Goal: Information Seeking & Learning: Learn about a topic

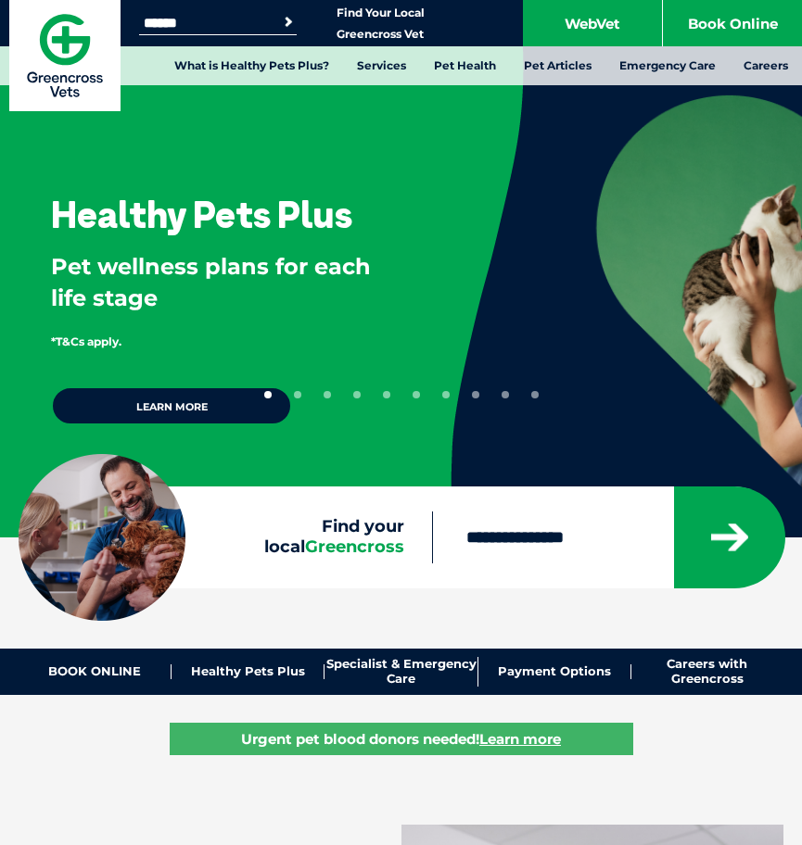
click at [602, 556] on input "Find your local Greencross" at bounding box center [552, 538] width 240 height 52
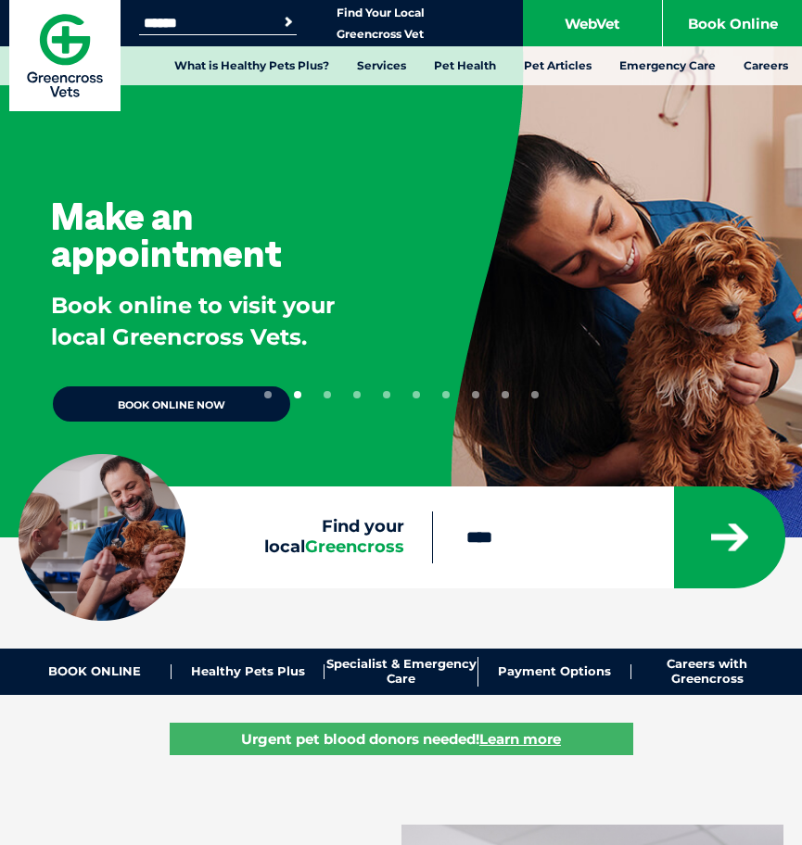
type input "****"
click at [674, 487] on button "submit" at bounding box center [729, 538] width 111 height 102
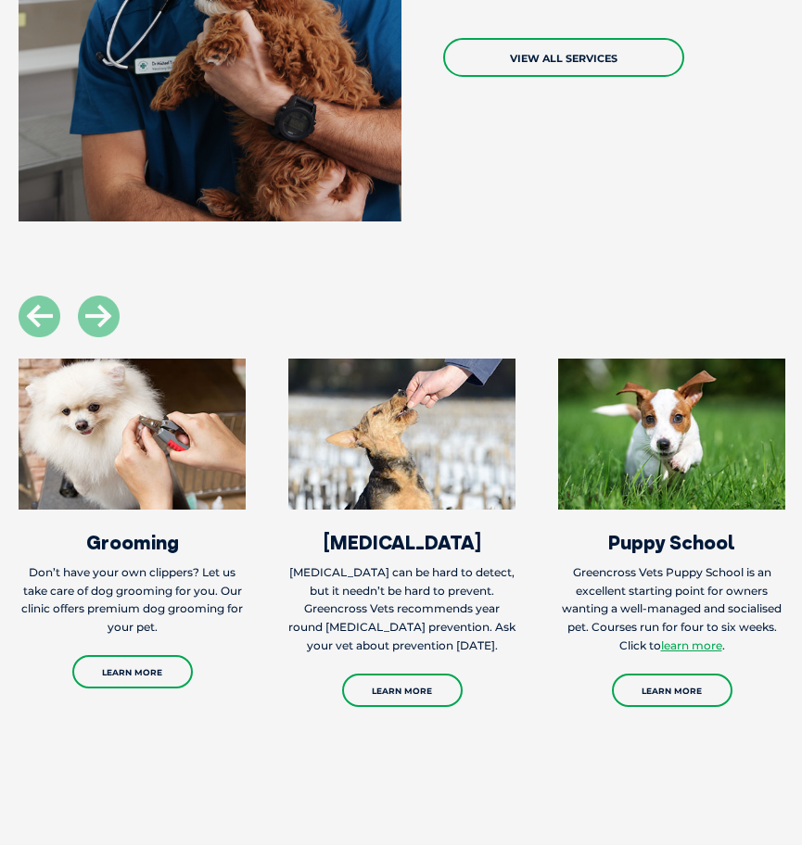
scroll to position [1761, 0]
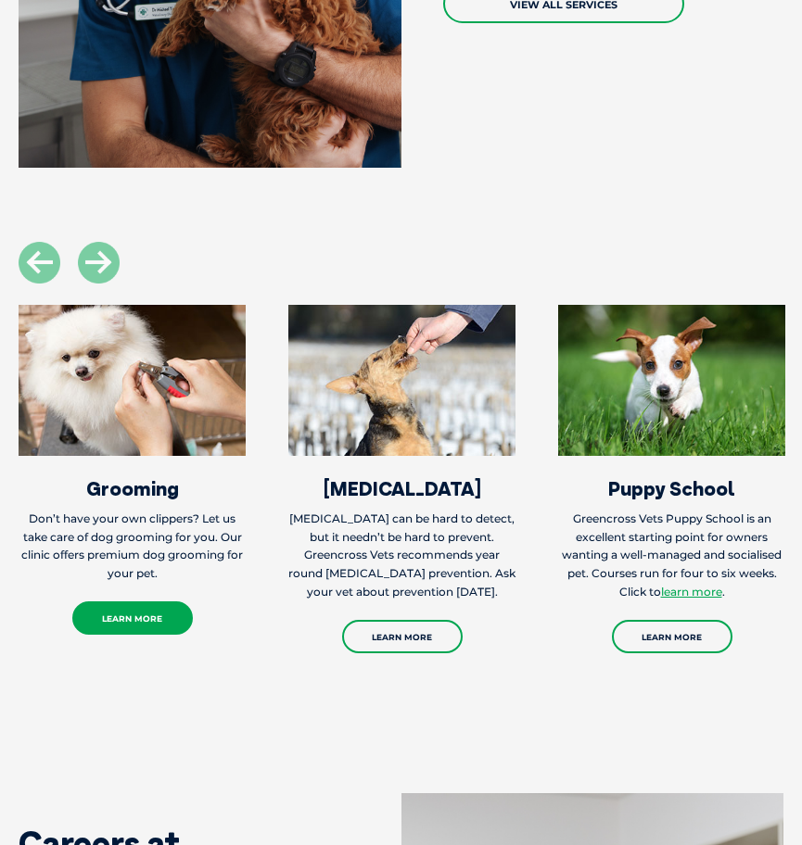
click at [120, 633] on link "Learn More" at bounding box center [132, 618] width 120 height 33
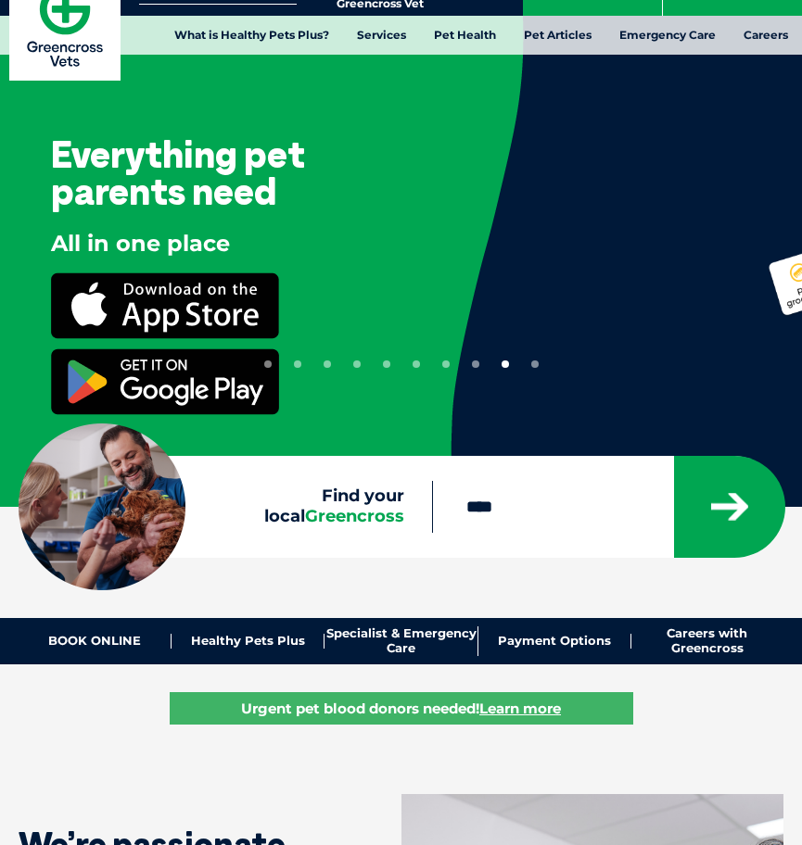
scroll to position [0, 0]
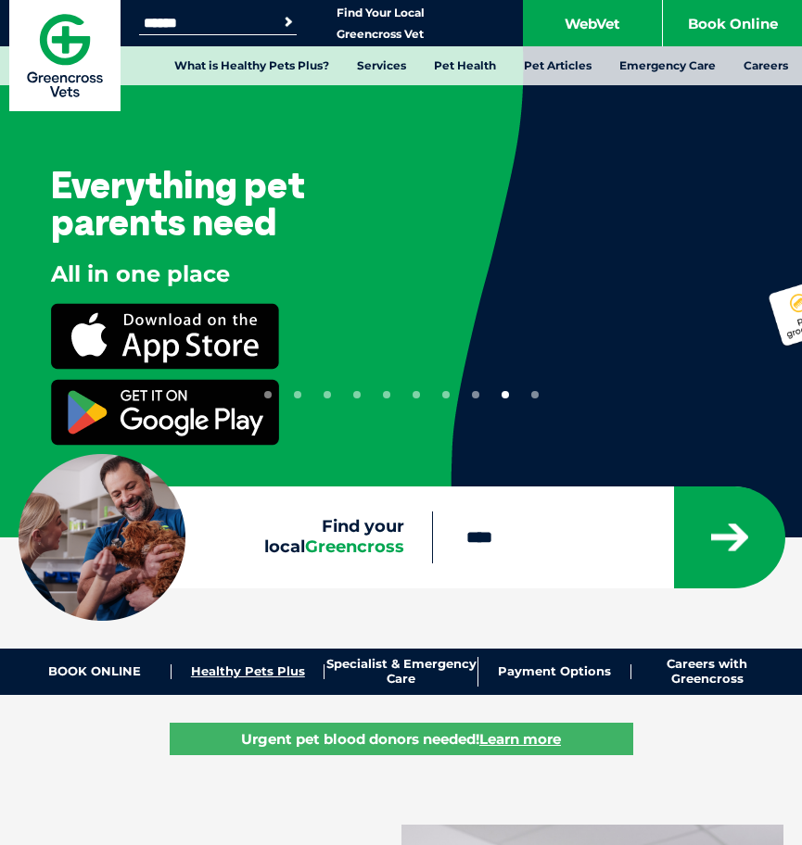
click at [243, 667] on link "Healthy Pets Plus" at bounding box center [247, 672] width 153 height 15
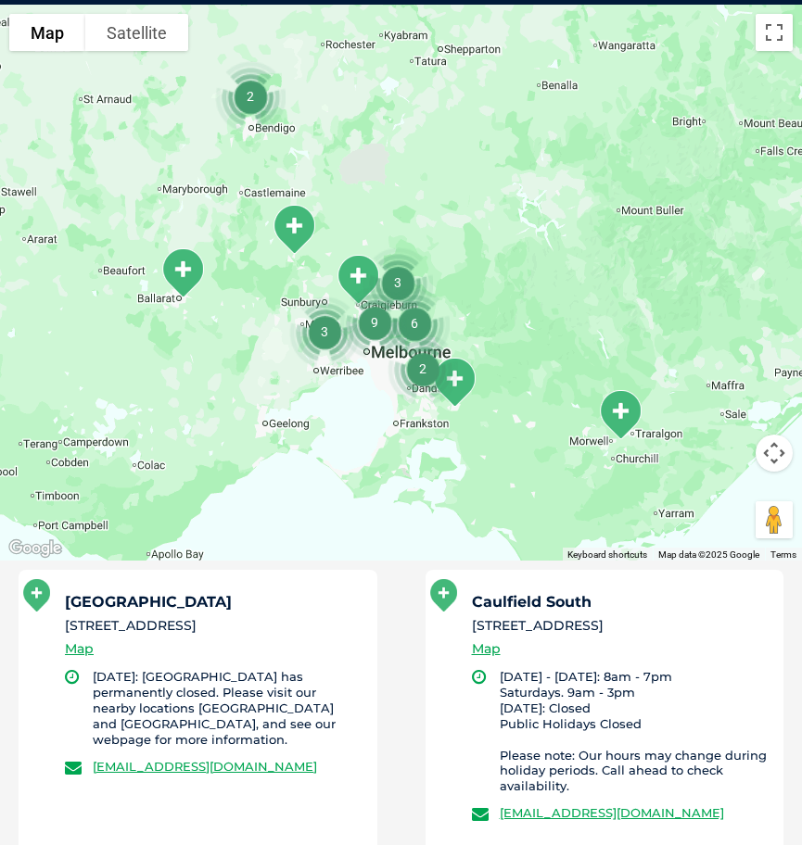
scroll to position [425, 0]
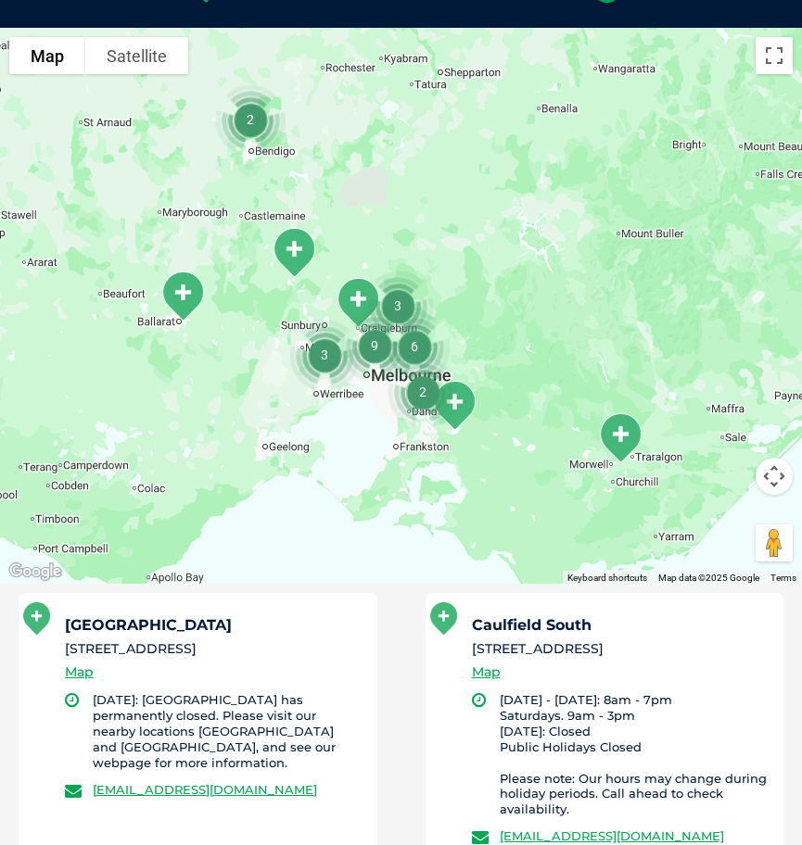
click at [388, 375] on img "9" at bounding box center [374, 345] width 85 height 85
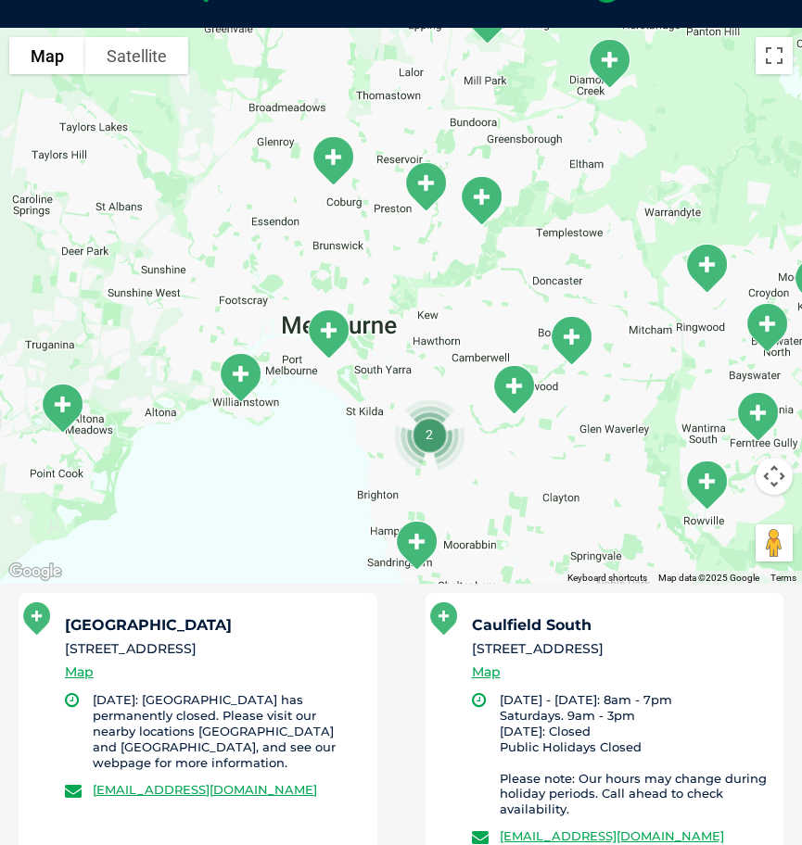
drag, startPoint x: 419, startPoint y: 298, endPoint x: 391, endPoint y: 390, distance: 95.9
click at [391, 390] on div "To navigate, press the arrow keys." at bounding box center [401, 306] width 802 height 556
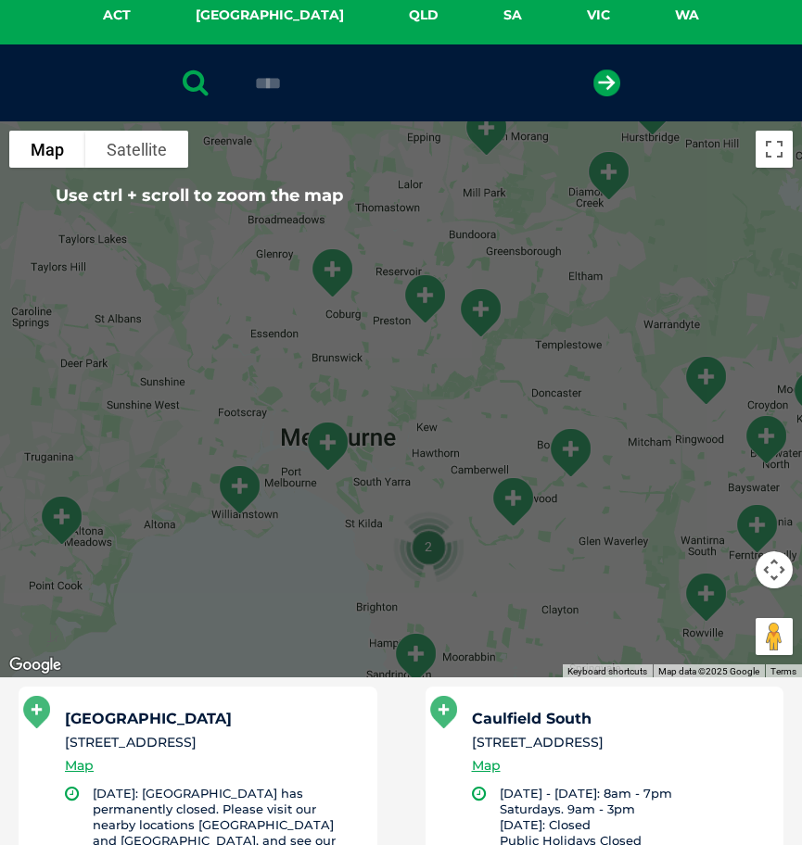
scroll to position [333, 0]
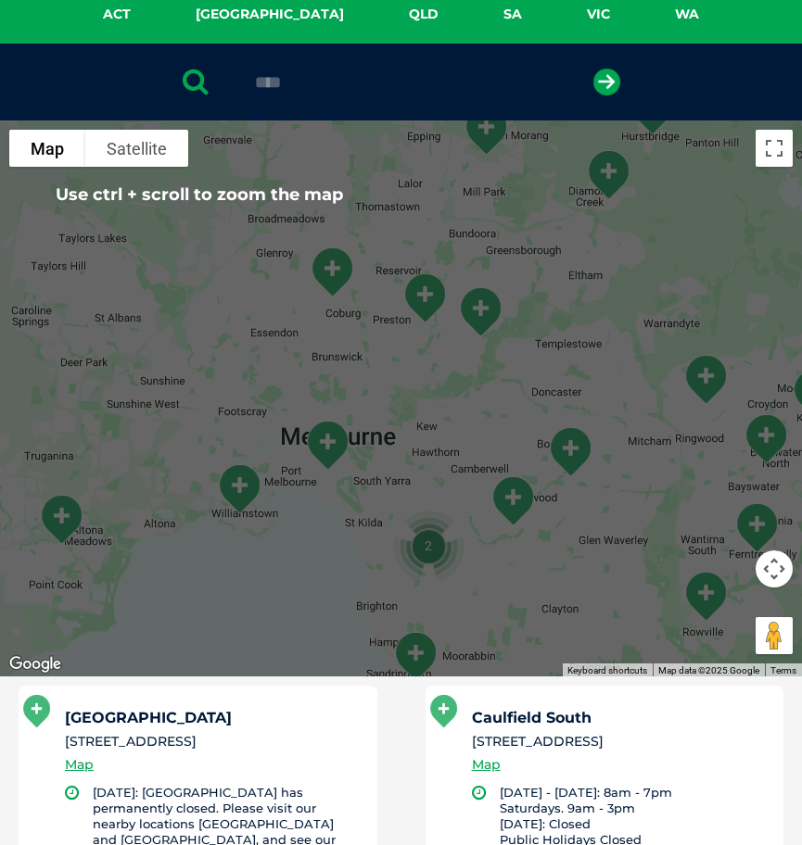
click at [366, 473] on div "To navigate, press the arrow keys." at bounding box center [401, 398] width 802 height 556
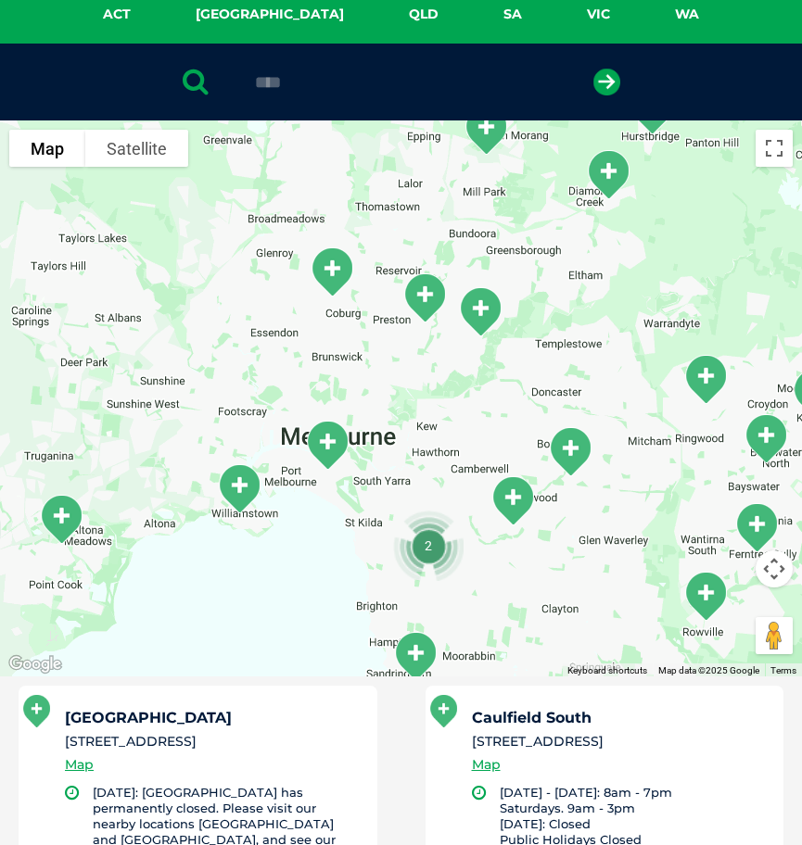
click at [323, 439] on img "South Melbourne" at bounding box center [327, 445] width 61 height 66
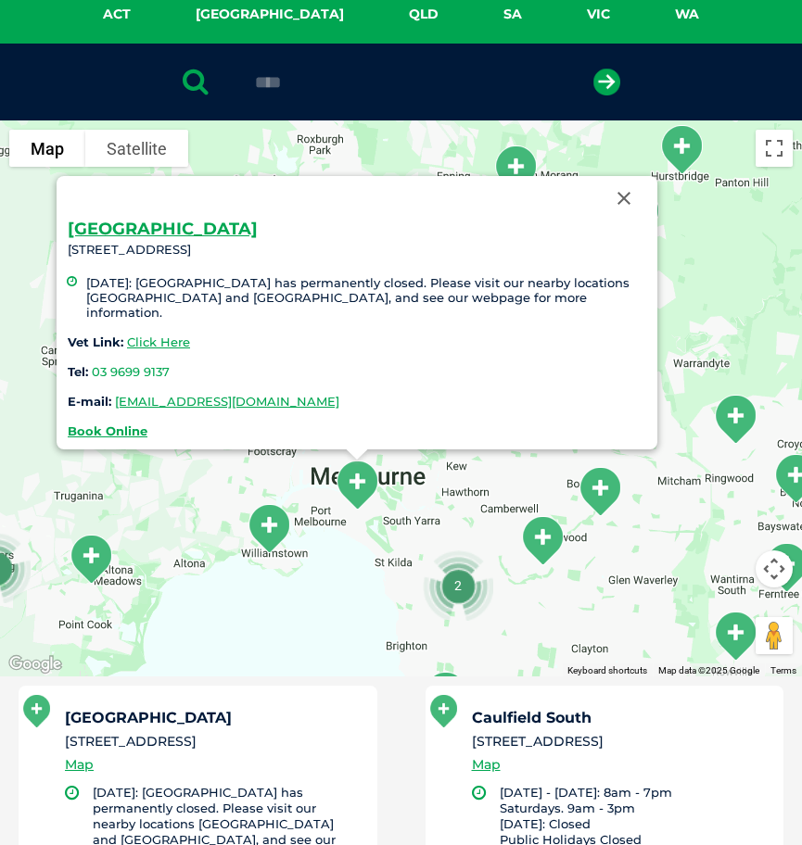
click at [630, 192] on button "Close" at bounding box center [624, 198] width 44 height 44
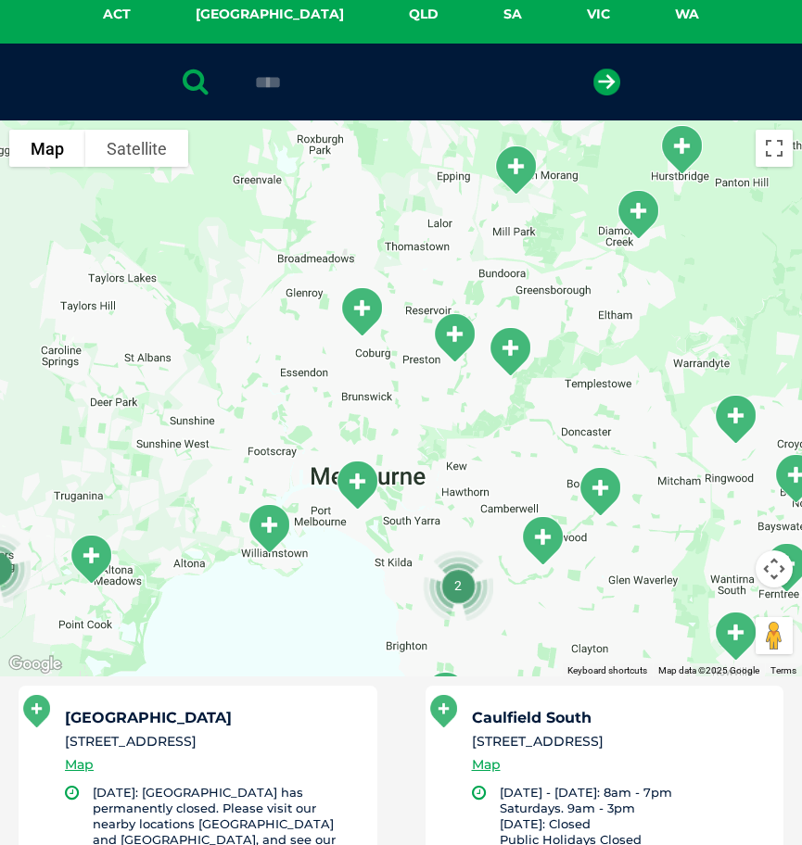
click at [417, 506] on div "To navigate, press the arrow keys." at bounding box center [401, 398] width 802 height 556
click at [417, 506] on div at bounding box center [401, 398] width 802 height 556
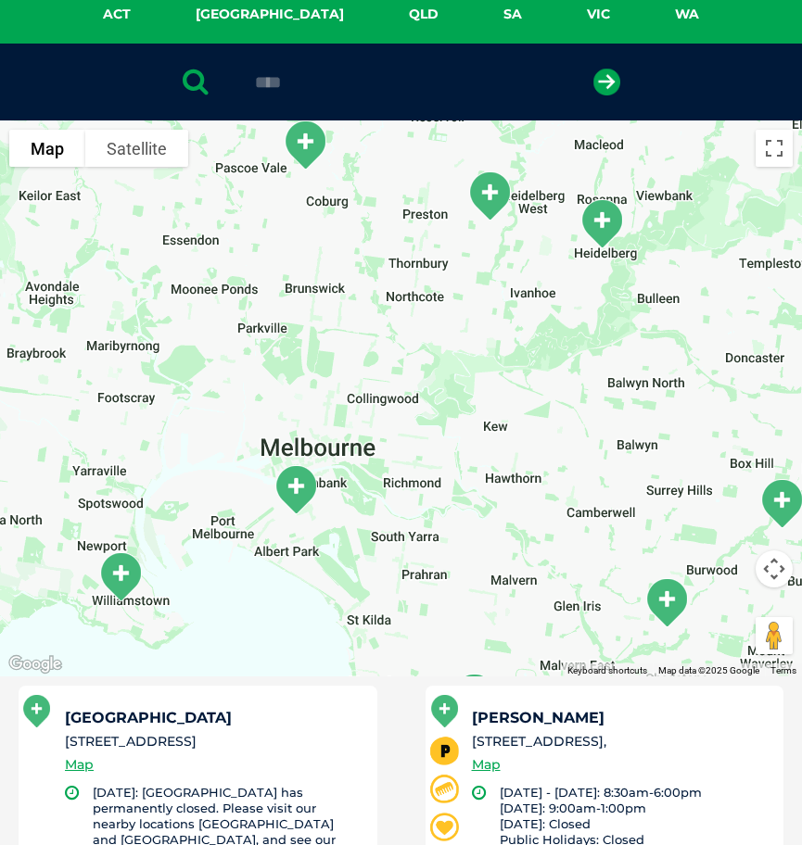
click at [417, 506] on div at bounding box center [401, 398] width 802 height 556
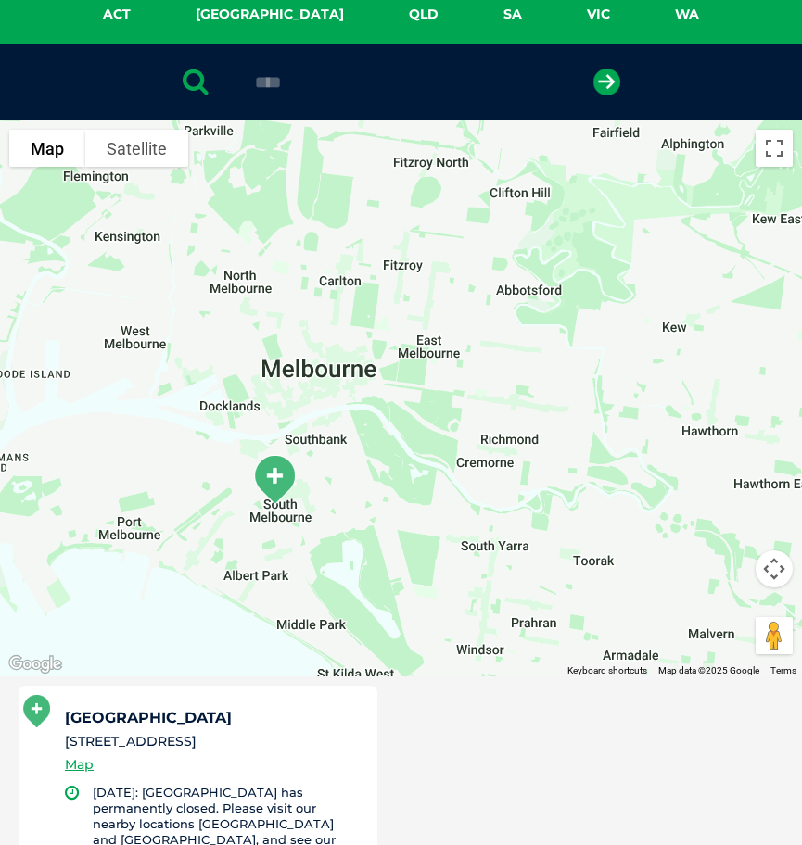
drag, startPoint x: 350, startPoint y: 389, endPoint x: 559, endPoint y: 505, distance: 238.6
click at [559, 505] on div at bounding box center [401, 398] width 802 height 556
click at [270, 476] on img "South Melbourne" at bounding box center [274, 480] width 61 height 66
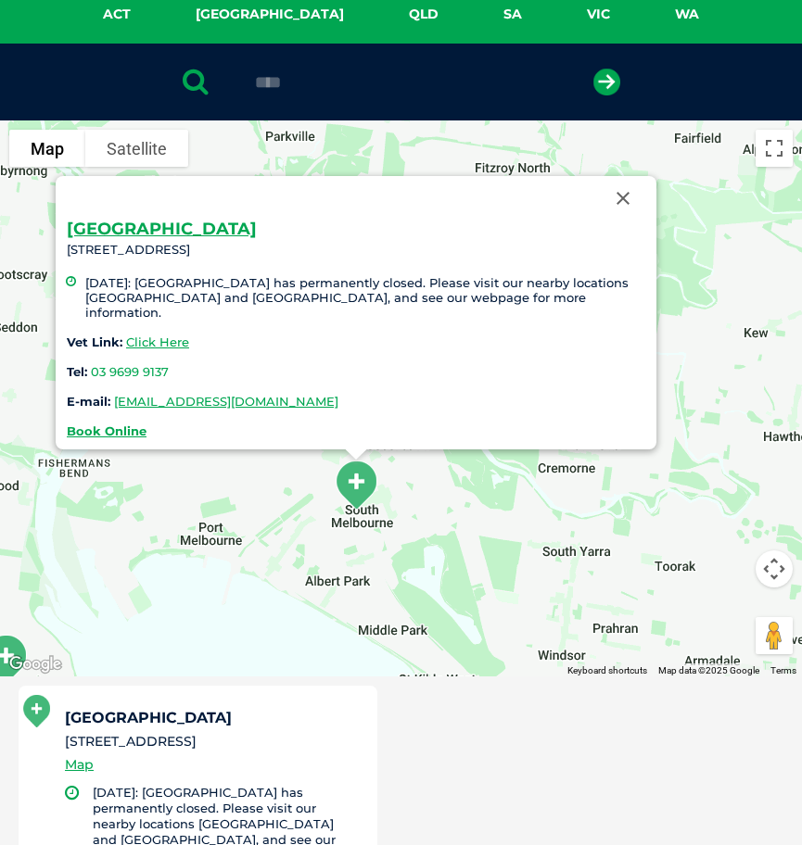
click at [623, 204] on button "Close" at bounding box center [623, 198] width 44 height 44
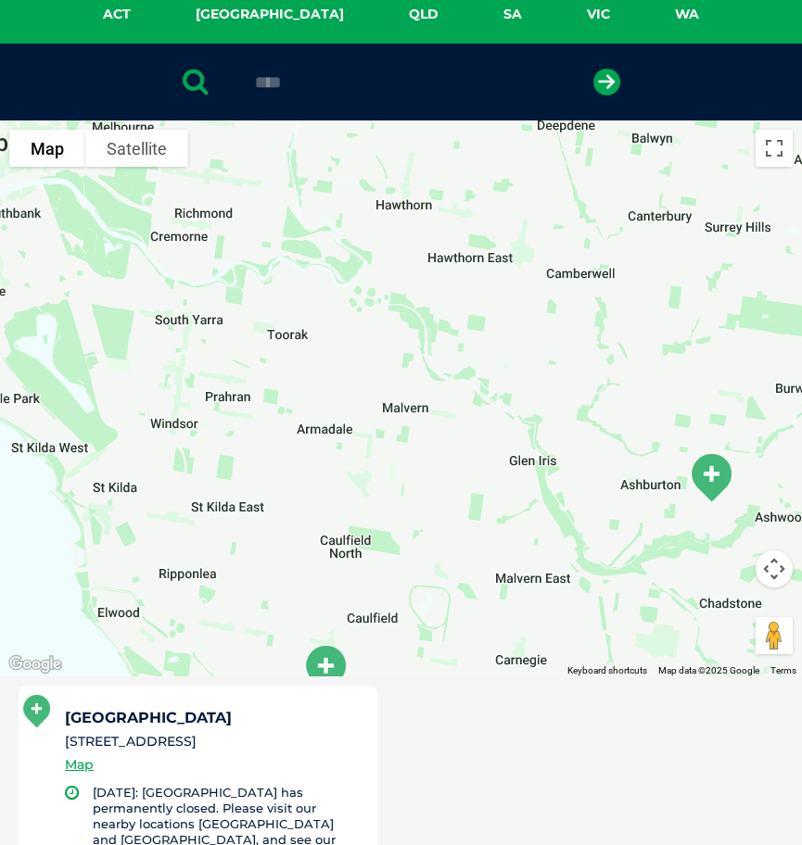
drag, startPoint x: 627, startPoint y: 515, endPoint x: 508, endPoint y: 356, distance: 198.7
click at [240, 284] on div at bounding box center [401, 398] width 802 height 556
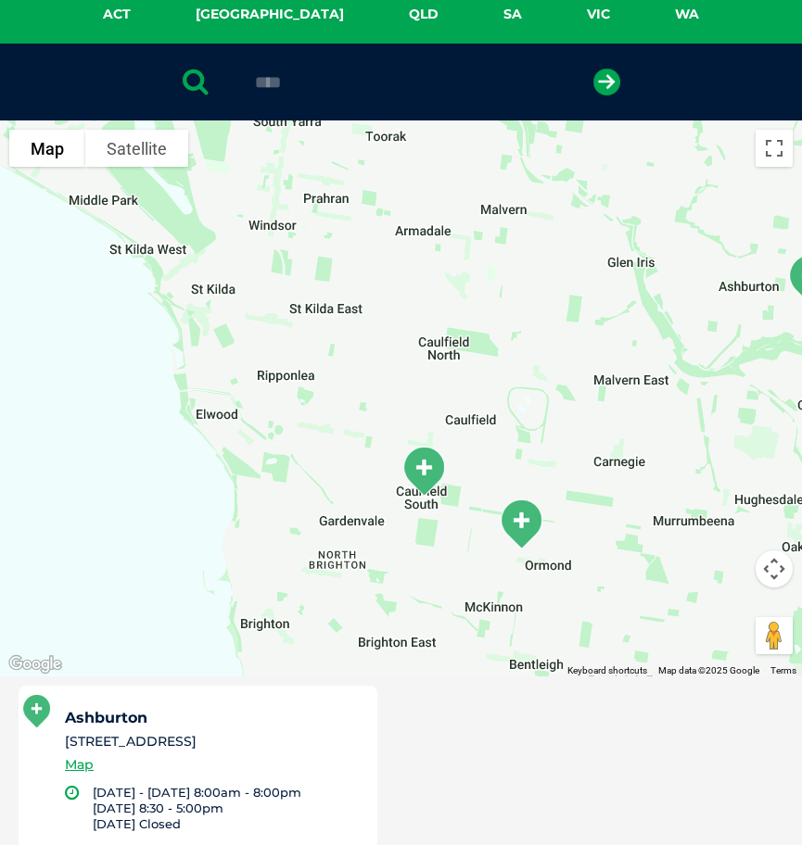
drag, startPoint x: 362, startPoint y: 517, endPoint x: 460, endPoint y: 306, distance: 232.7
click at [460, 306] on div at bounding box center [401, 398] width 802 height 556
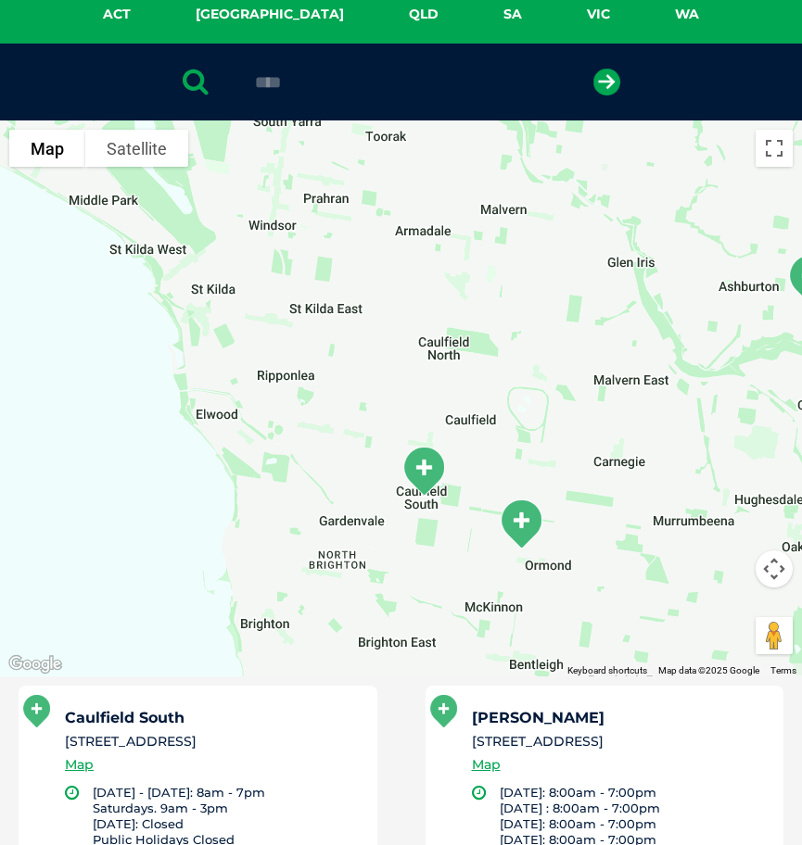
click at [416, 463] on img "Caulfield South" at bounding box center [423, 471] width 61 height 66
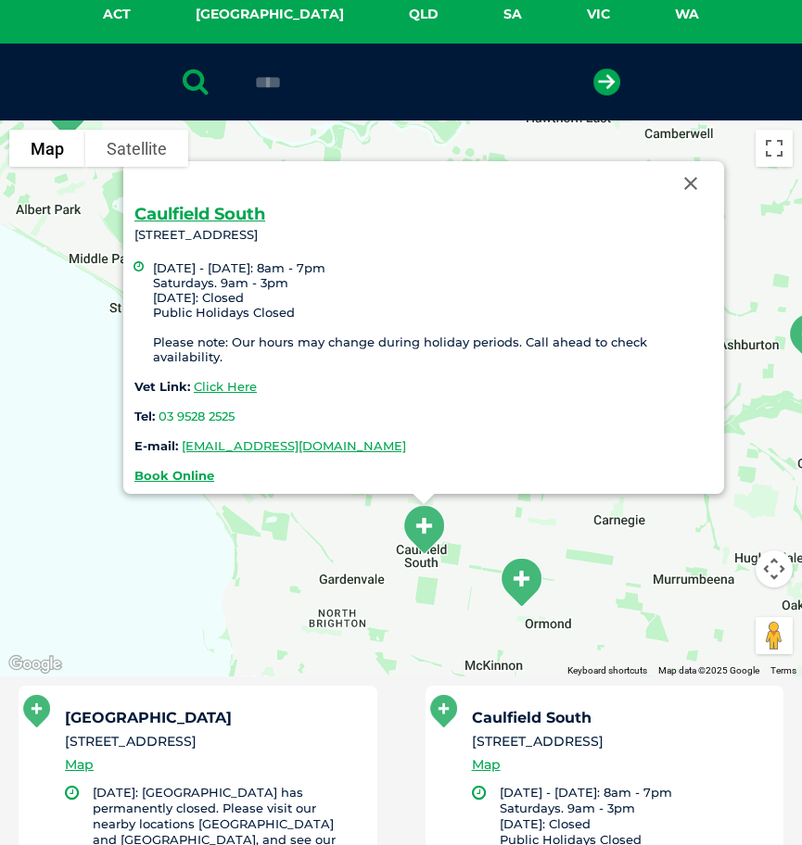
click at [690, 196] on button "Close" at bounding box center [690, 183] width 44 height 44
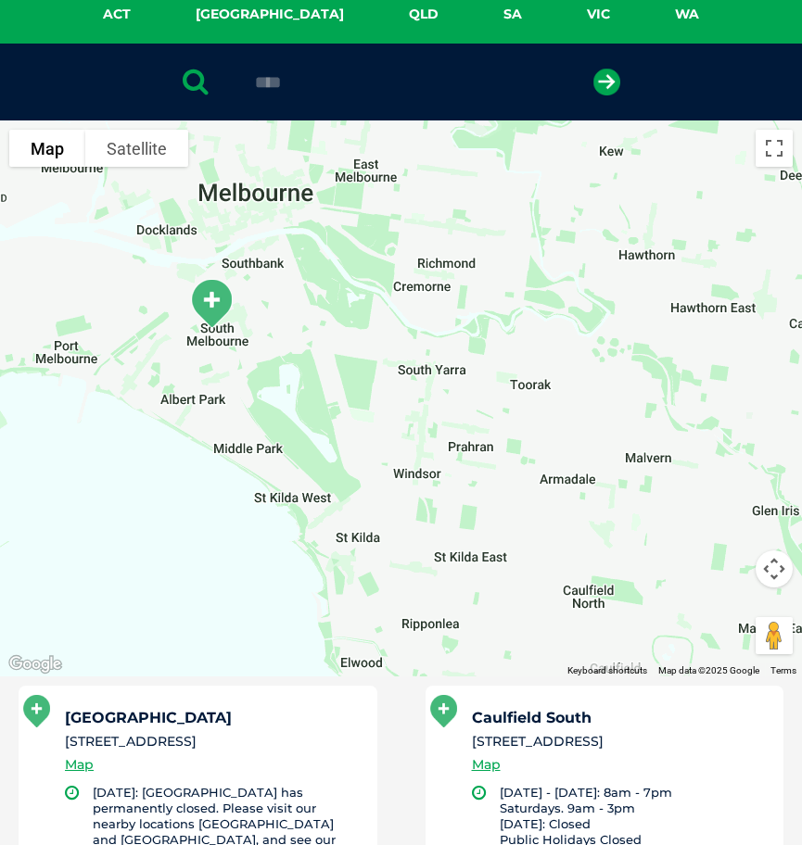
drag, startPoint x: 328, startPoint y: 380, endPoint x: 476, endPoint y: 571, distance: 241.2
click at [476, 571] on div at bounding box center [401, 398] width 802 height 556
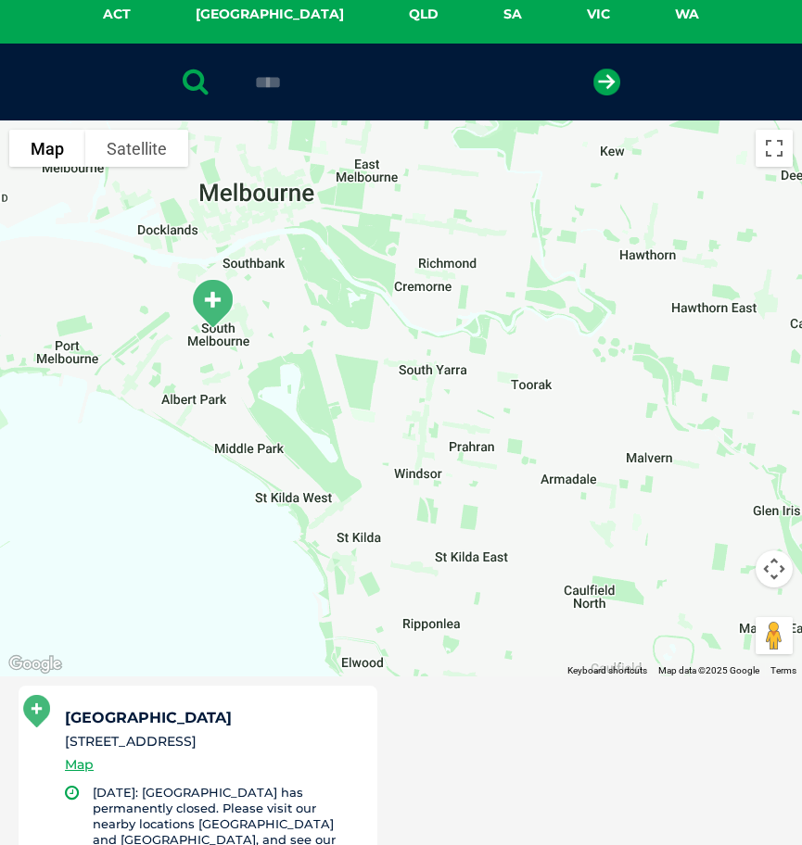
click at [535, 3] on div "ACT [GEOGRAPHIC_DATA] [GEOGRAPHIC_DATA] SA [GEOGRAPHIC_DATA] [GEOGRAPHIC_DATA]" at bounding box center [401, 12] width 802 height 61
click at [554, 19] on link "VIC" at bounding box center [598, 14] width 88 height 21
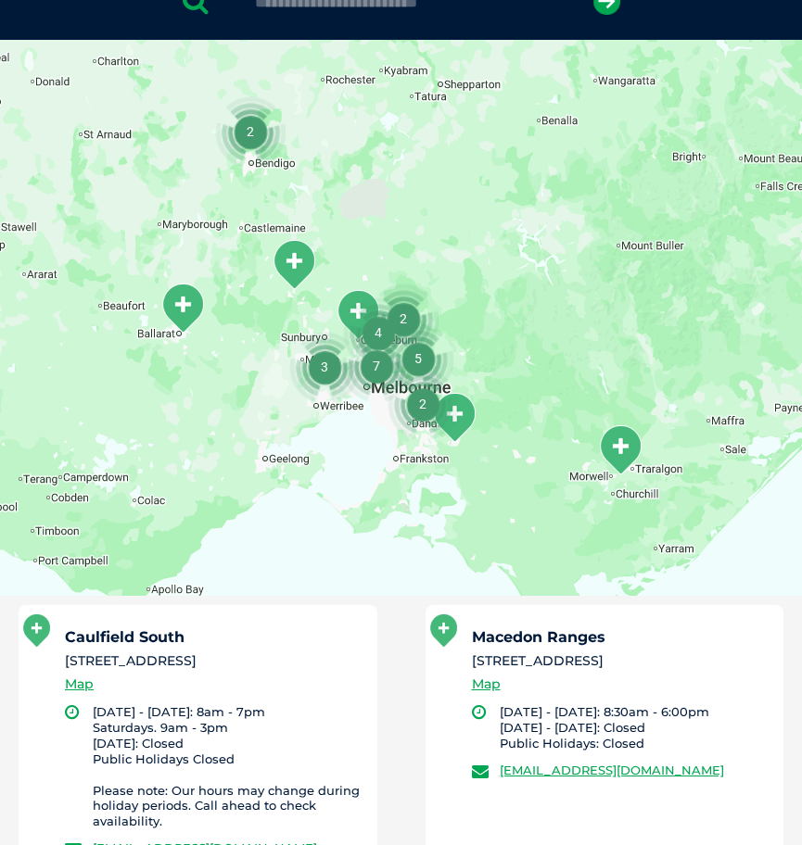
scroll to position [425, 0]
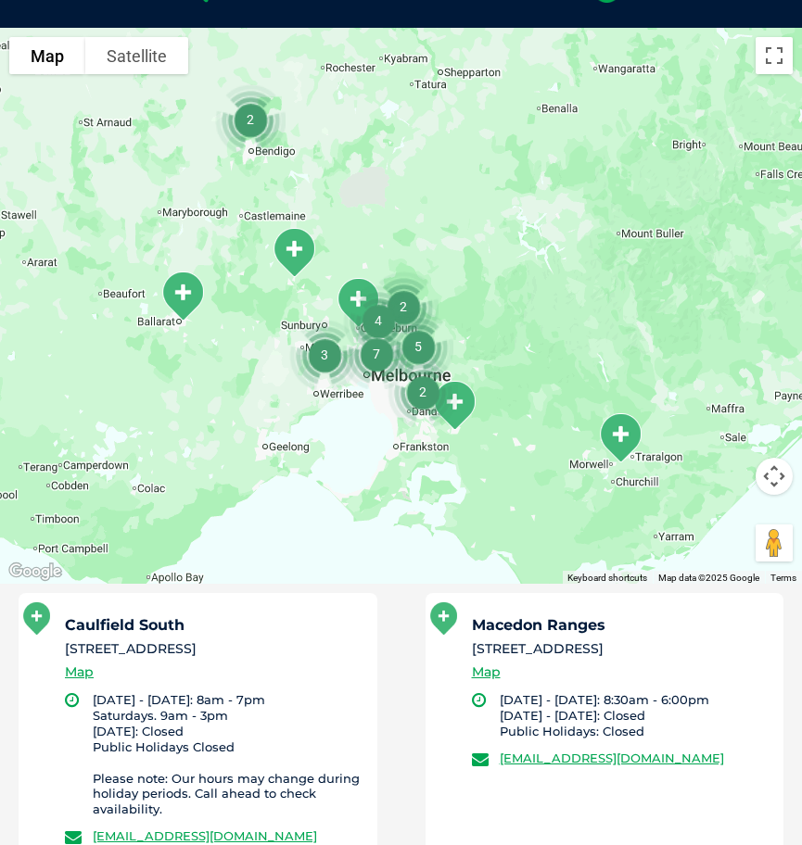
click at [381, 411] on img "2" at bounding box center [422, 391] width 85 height 85
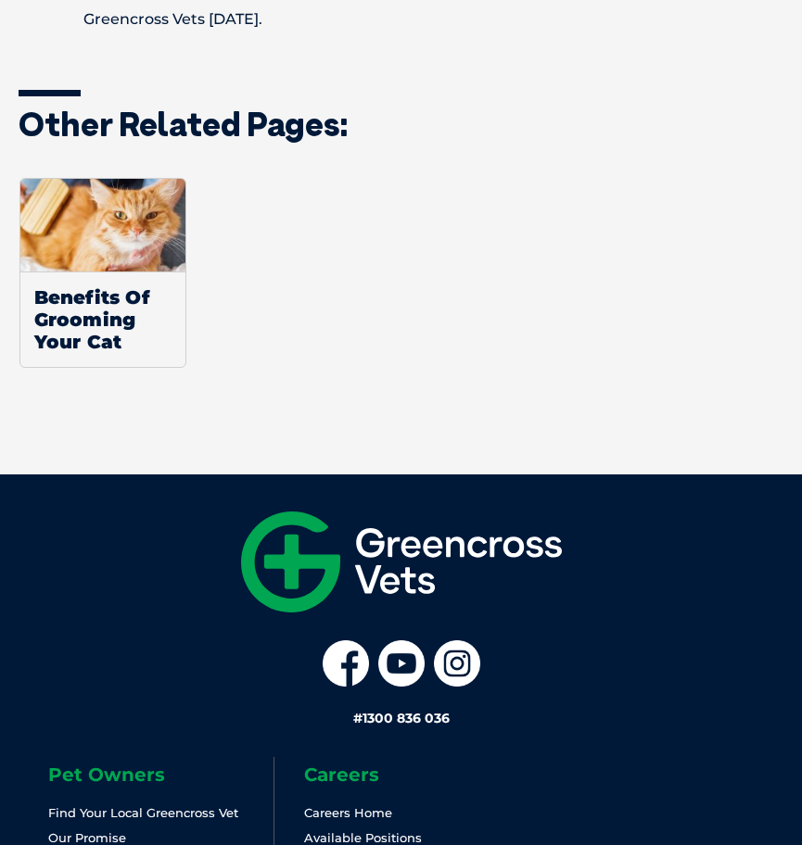
scroll to position [1891, 0]
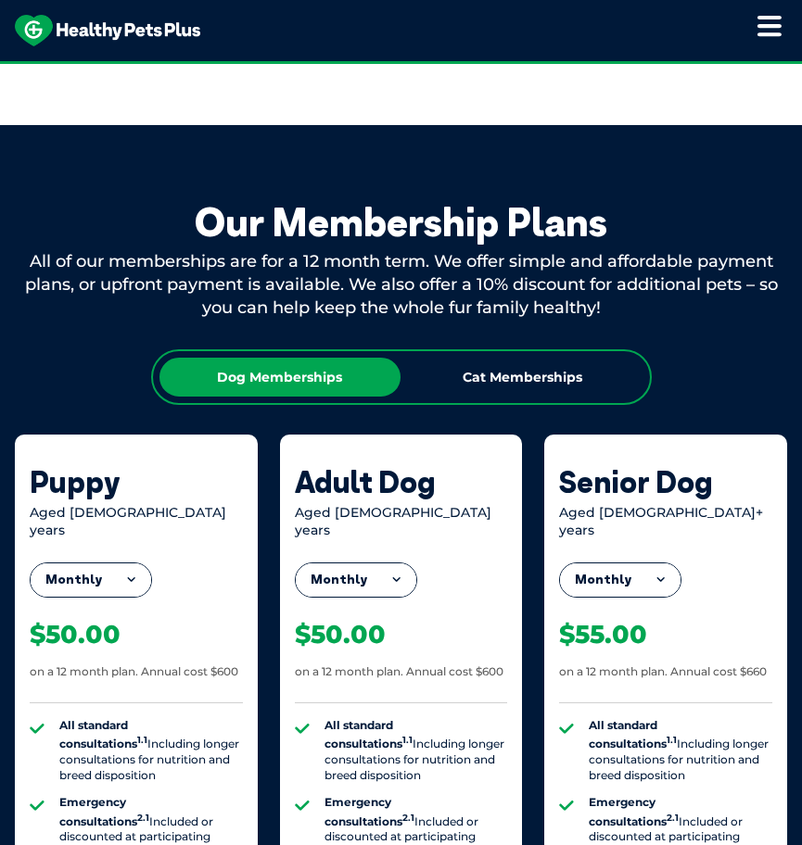
scroll to position [1390, 0]
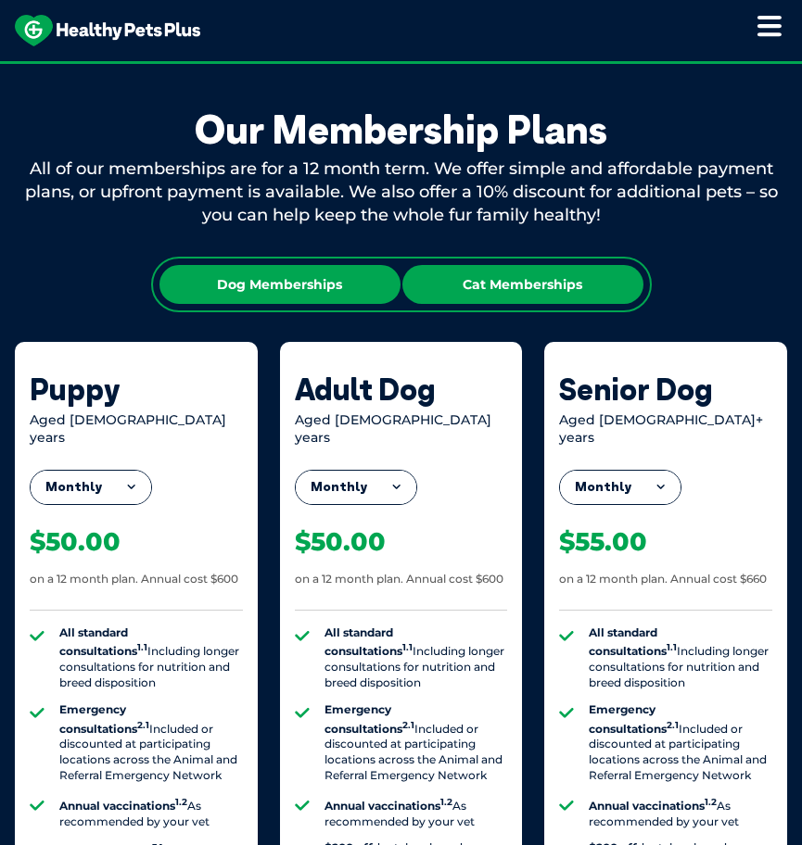
click at [551, 276] on div "Cat Memberships" at bounding box center [522, 284] width 241 height 39
click at [297, 297] on div "Dog Memberships" at bounding box center [279, 284] width 241 height 39
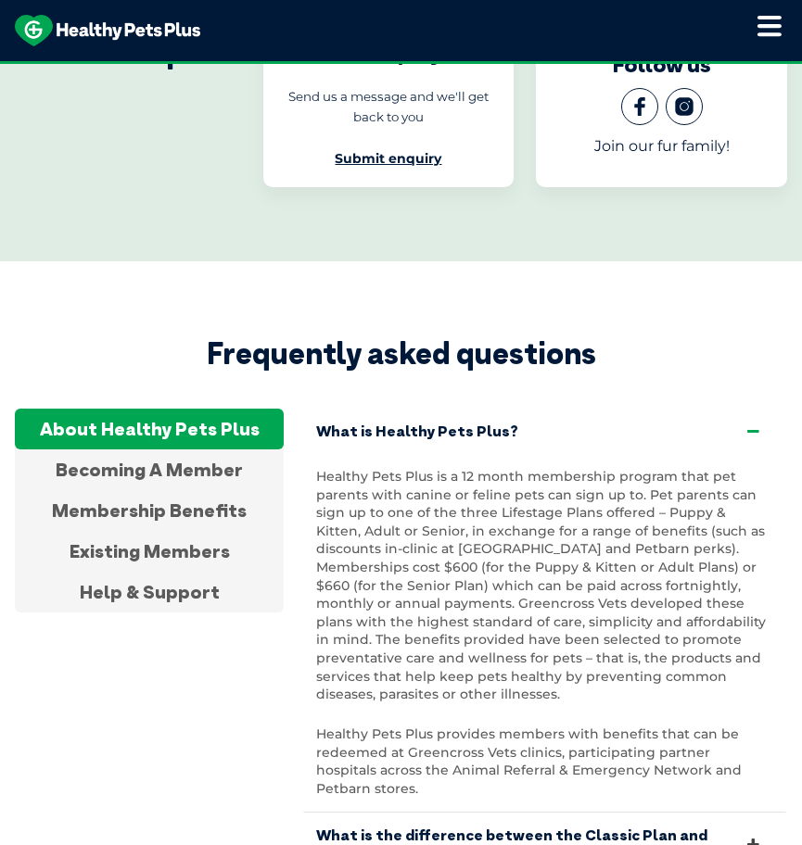
scroll to position [3893, 0]
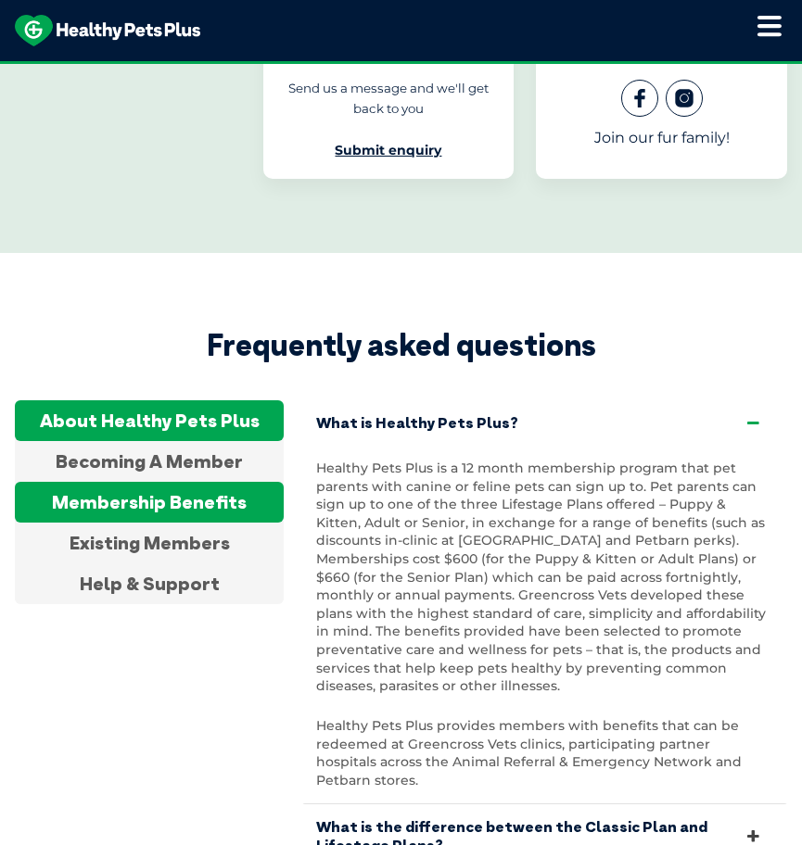
click at [195, 482] on div "Membership Benefits" at bounding box center [149, 502] width 269 height 41
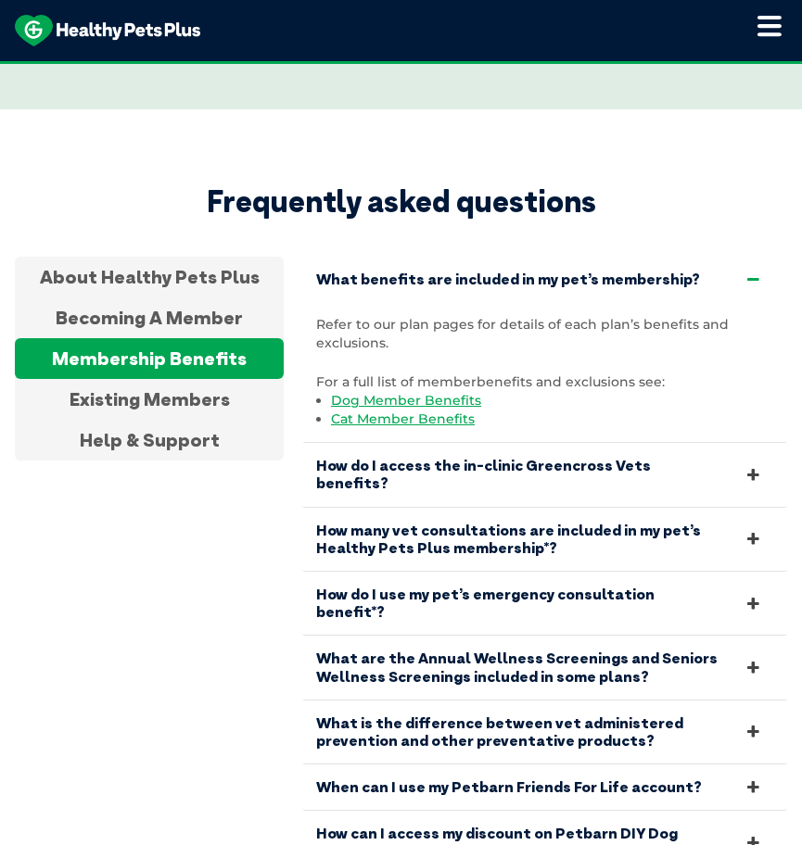
scroll to position [4078, 0]
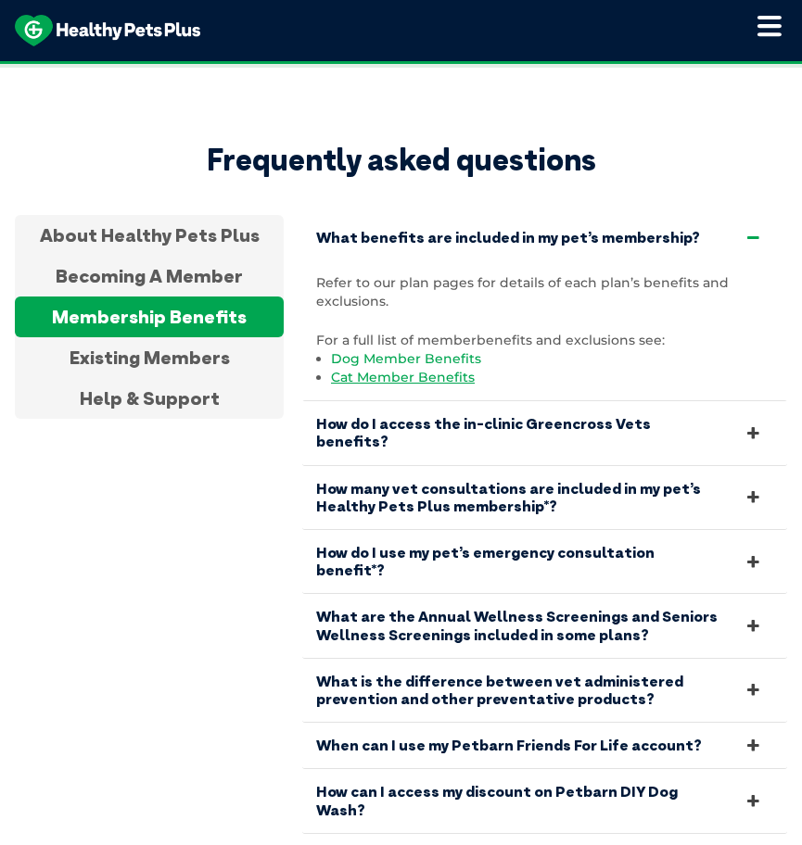
click at [441, 350] on link "Dog Member Benefits" at bounding box center [406, 358] width 150 height 17
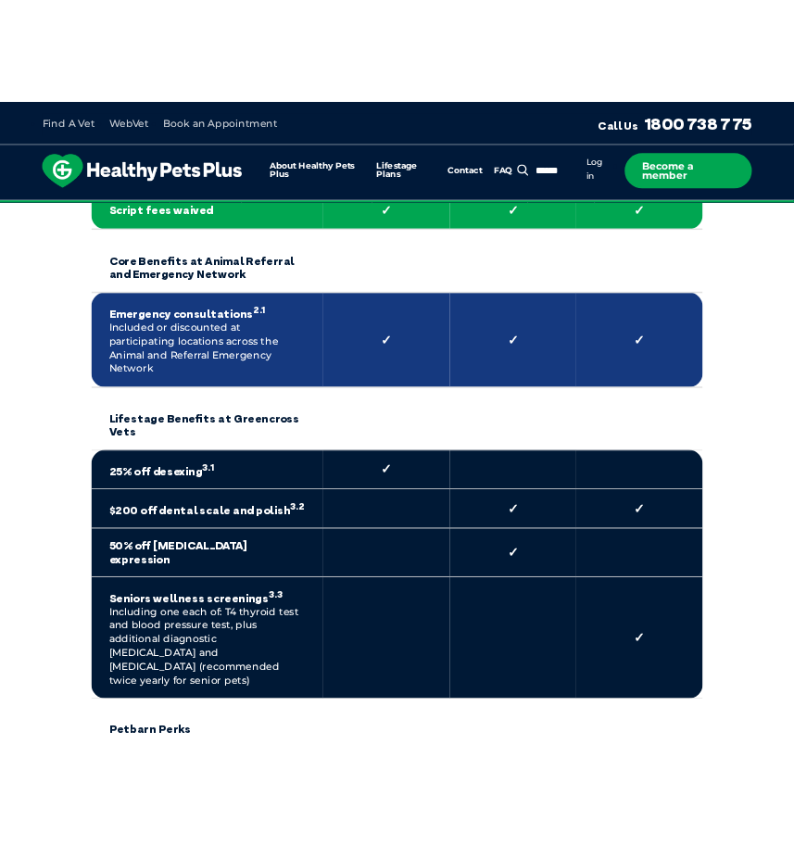
scroll to position [927, 0]
